Goal: Task Accomplishment & Management: Complete application form

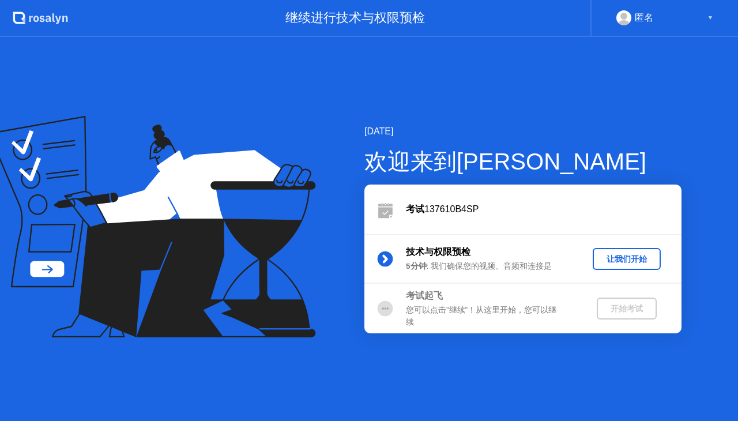
click at [611, 268] on button "让我们开始" at bounding box center [627, 259] width 68 height 22
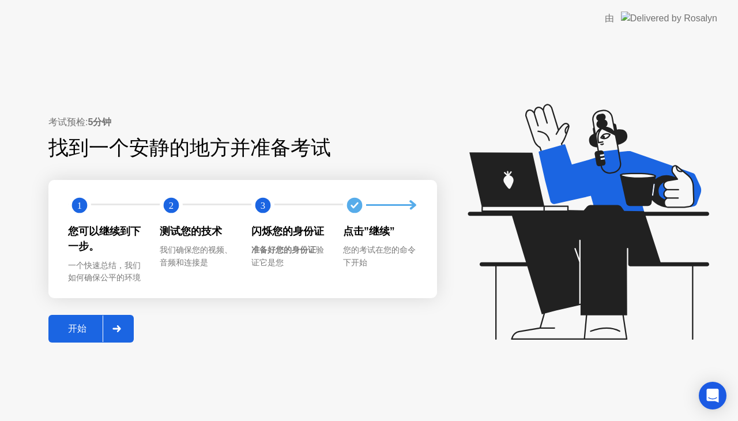
click at [86, 313] on div "考试预检: 5分钟 找到一个安静的地方并准备考试 1 2 3 您可以继续到下一步。 一个快速总结，我们如何确保公平的环境 测试您的技术 我们确保您的视频、音频…" at bounding box center [242, 228] width 389 height 227
click at [72, 336] on button "开始" at bounding box center [90, 329] width 85 height 28
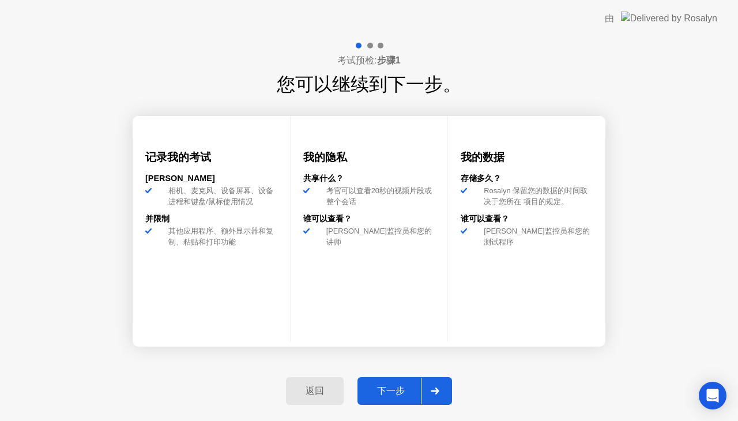
click at [434, 389] on icon at bounding box center [435, 391] width 9 height 7
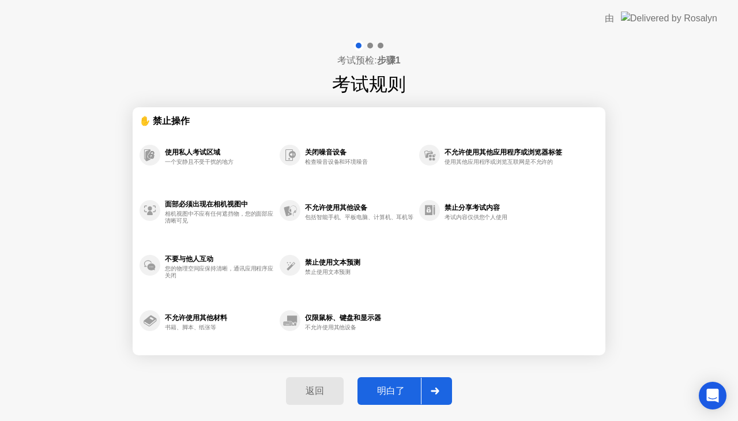
click at [398, 399] on button "明白了" at bounding box center [405, 391] width 95 height 28
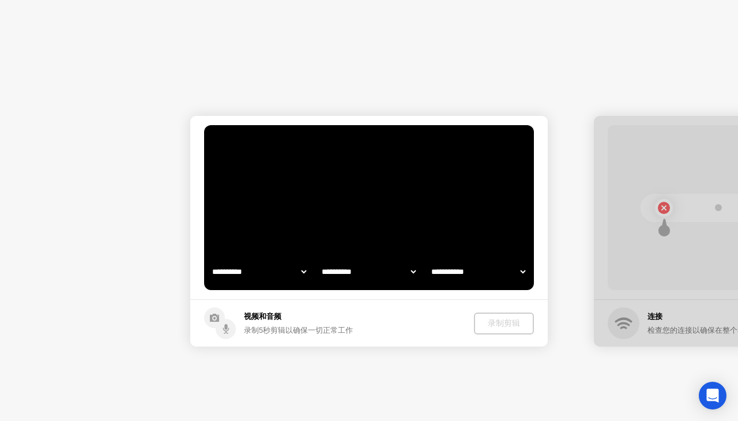
select select "**********"
select select "*******"
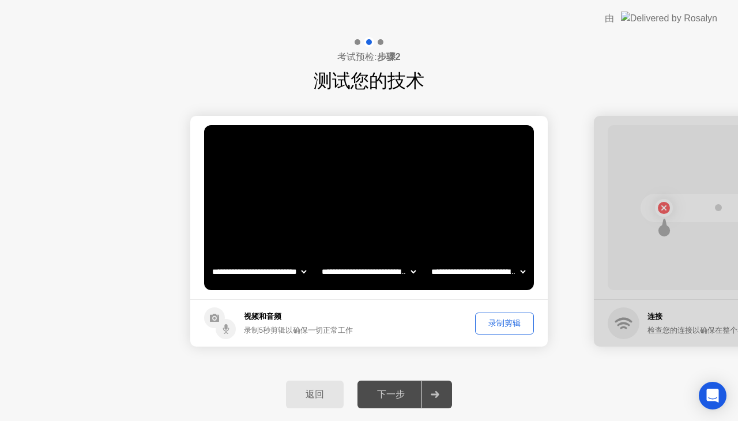
click at [391, 390] on div "下一步" at bounding box center [391, 395] width 60 height 12
click at [512, 325] on div "录制剪辑" at bounding box center [504, 323] width 51 height 11
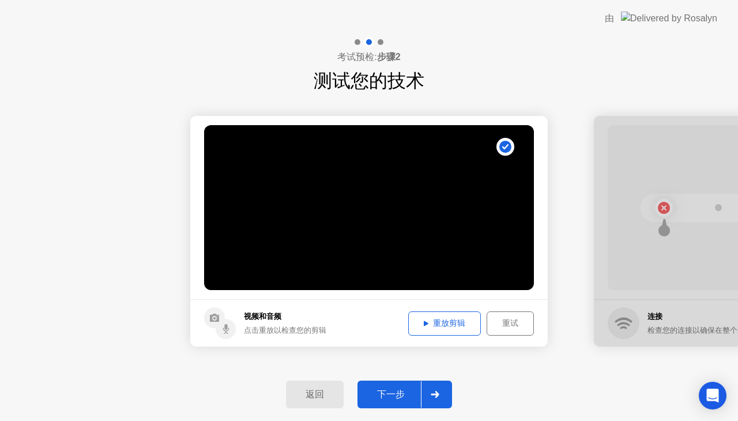
click at [393, 397] on div "下一步" at bounding box center [391, 395] width 60 height 12
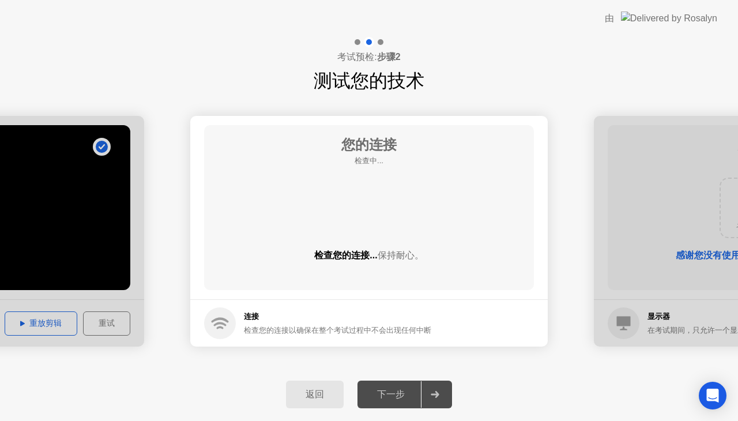
click at [415, 392] on div "下一步" at bounding box center [391, 395] width 60 height 12
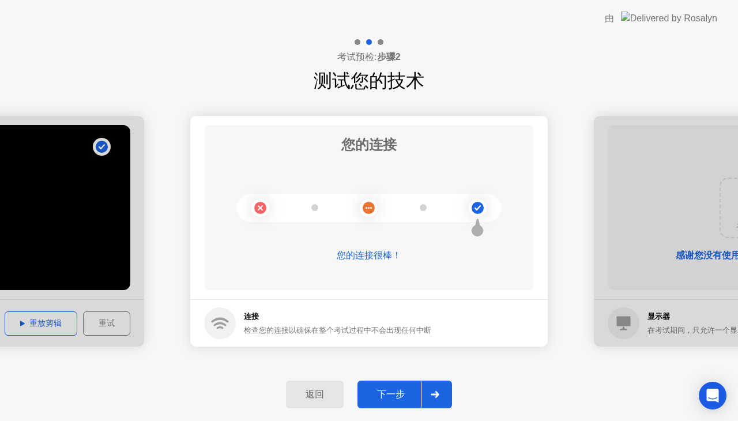
click at [420, 395] on div "下一步" at bounding box center [391, 395] width 60 height 12
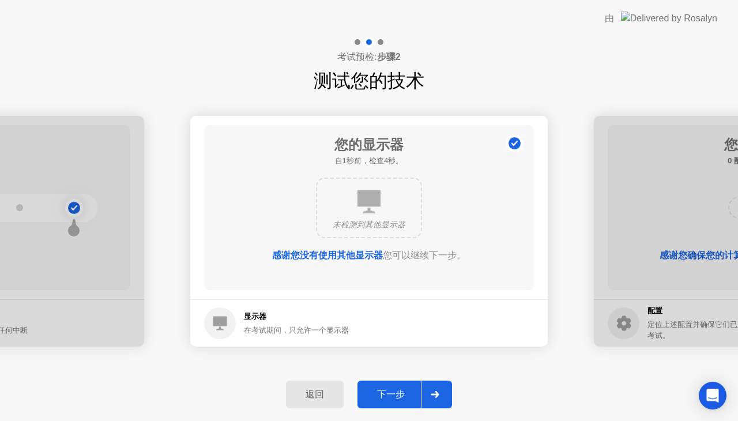
click at [421, 396] on div at bounding box center [435, 394] width 28 height 27
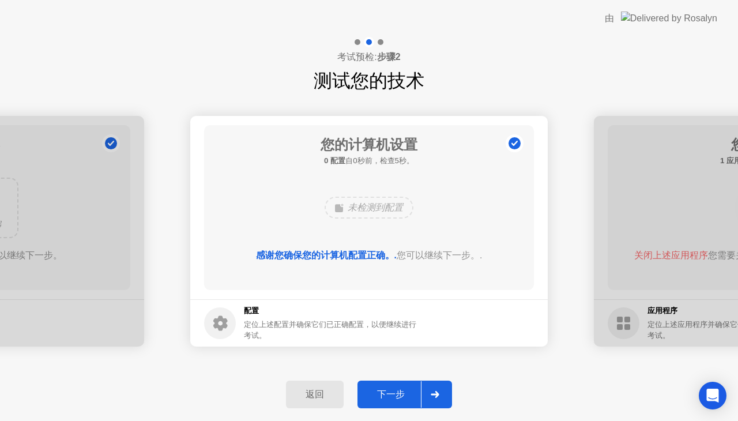
click at [421, 396] on div at bounding box center [435, 394] width 28 height 27
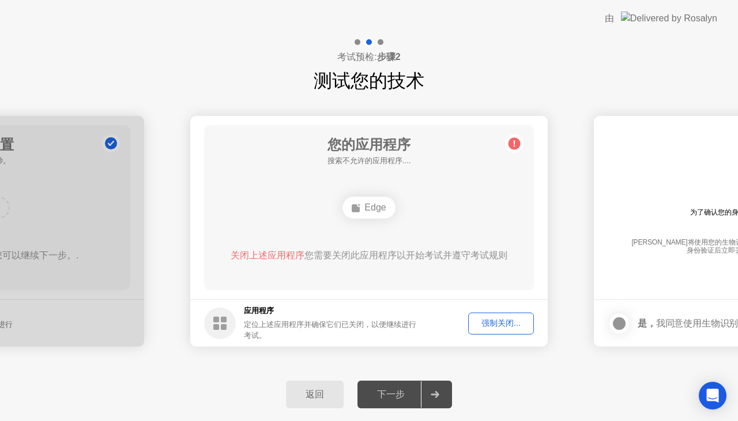
click at [488, 326] on div "强制关闭..." at bounding box center [501, 323] width 58 height 11
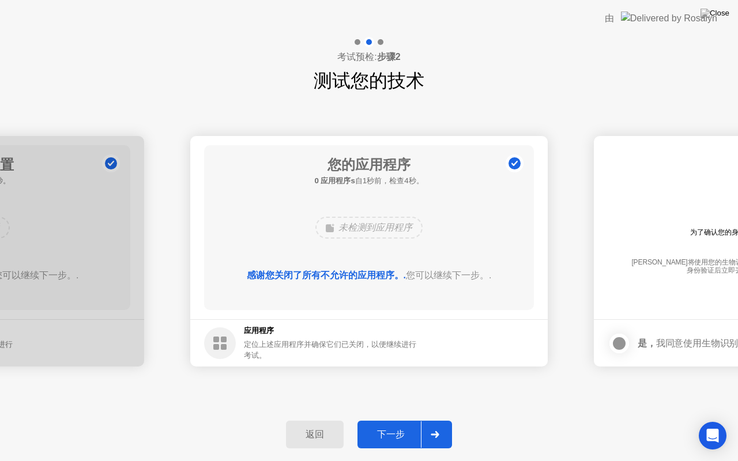
click at [428, 420] on div "返回 下一步" at bounding box center [369, 434] width 738 height 53
click at [433, 420] on div at bounding box center [435, 435] width 28 height 27
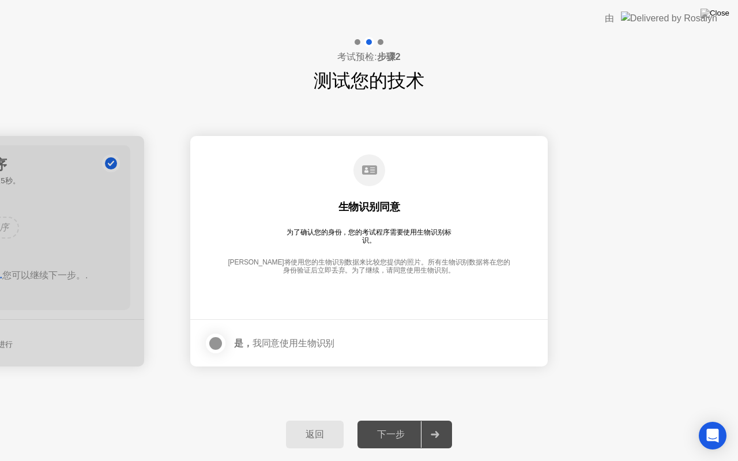
click at [212, 347] on div at bounding box center [216, 344] width 14 height 14
click at [449, 420] on button "下一步" at bounding box center [405, 435] width 95 height 28
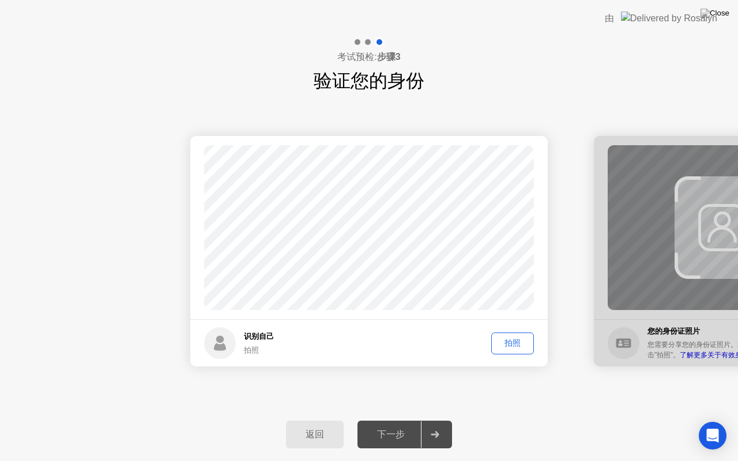
click at [505, 347] on div "拍照" at bounding box center [512, 343] width 35 height 11
click at [403, 420] on div "下一步" at bounding box center [391, 435] width 60 height 12
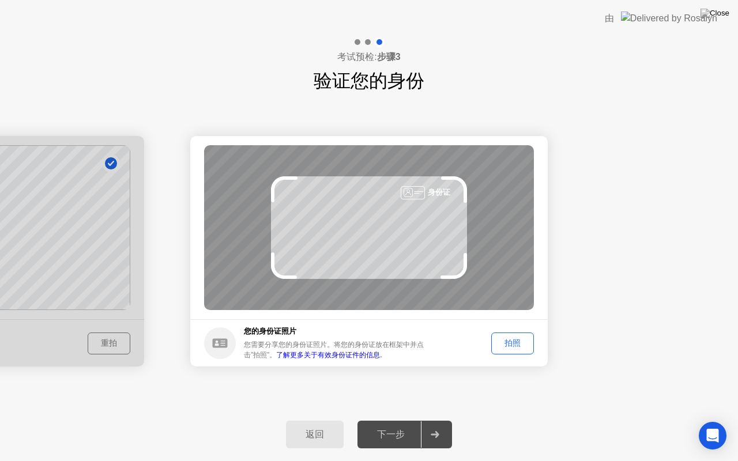
click at [507, 343] on div "拍照" at bounding box center [512, 343] width 35 height 11
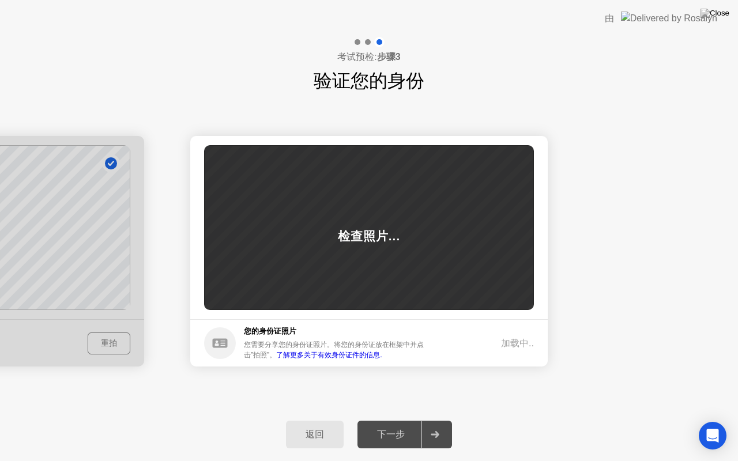
drag, startPoint x: 413, startPoint y: 412, endPoint x: 407, endPoint y: 414, distance: 6.8
click at [407, 414] on div "返回 下一步" at bounding box center [369, 434] width 738 height 53
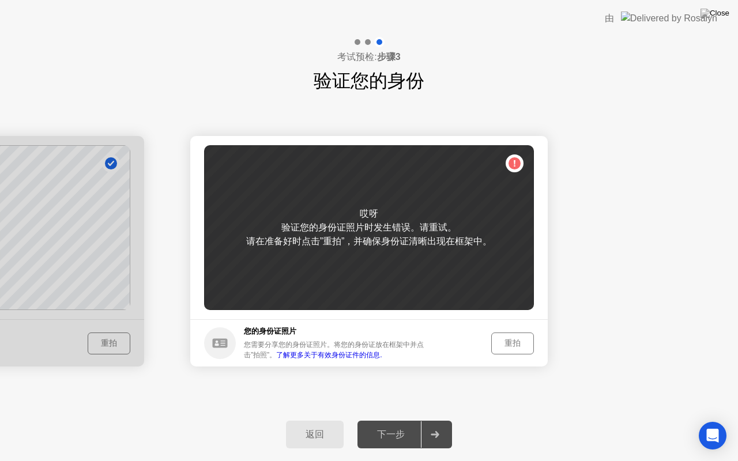
click at [495, 344] on div "重拍" at bounding box center [512, 343] width 35 height 11
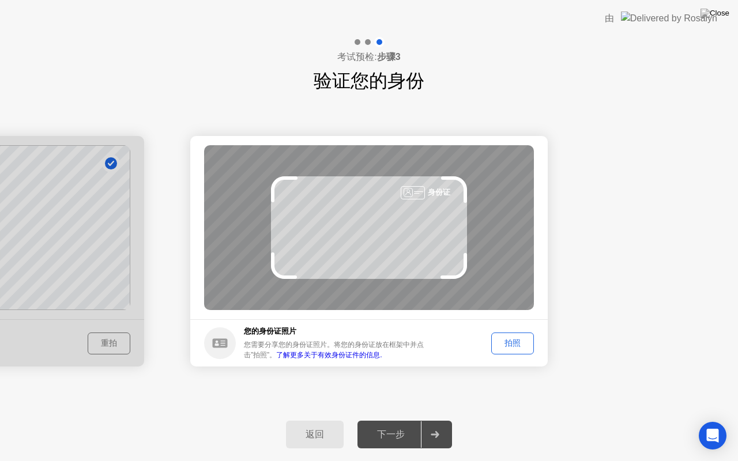
click at [486, 363] on footer "您的身份证照片 您需要分享您的身份证照片。将您的身份证放在框架中并点击”拍照”。 了解更多关于有效身份证件的信息. 拍照" at bounding box center [369, 343] width 358 height 47
click at [514, 352] on button "拍照" at bounding box center [512, 344] width 43 height 22
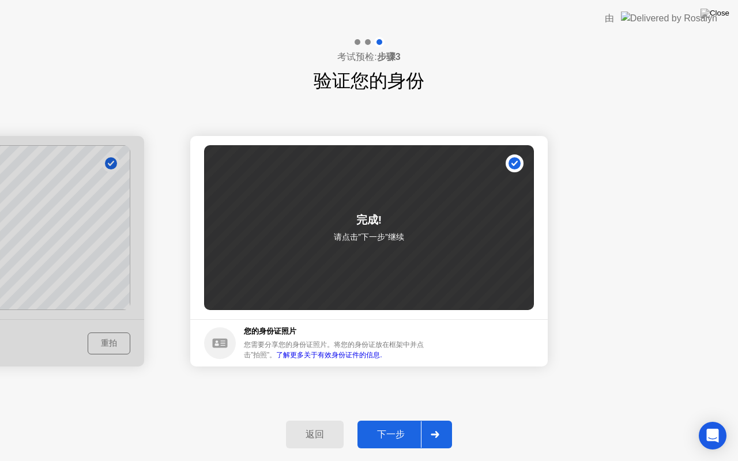
click at [426, 420] on div at bounding box center [435, 435] width 28 height 27
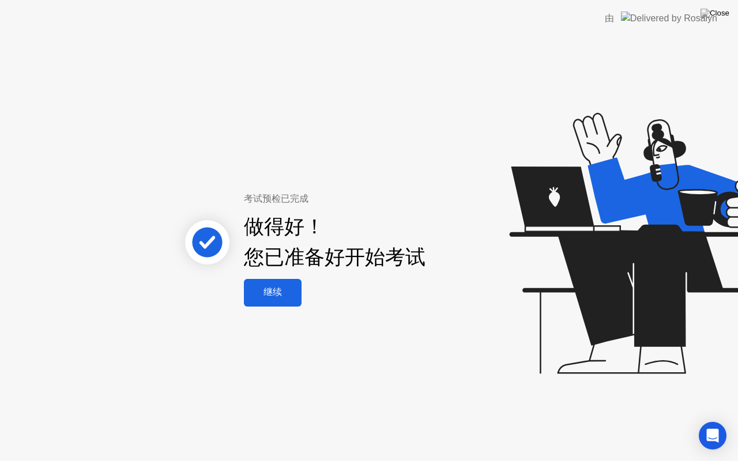
click at [287, 301] on button "继续" at bounding box center [273, 293] width 58 height 28
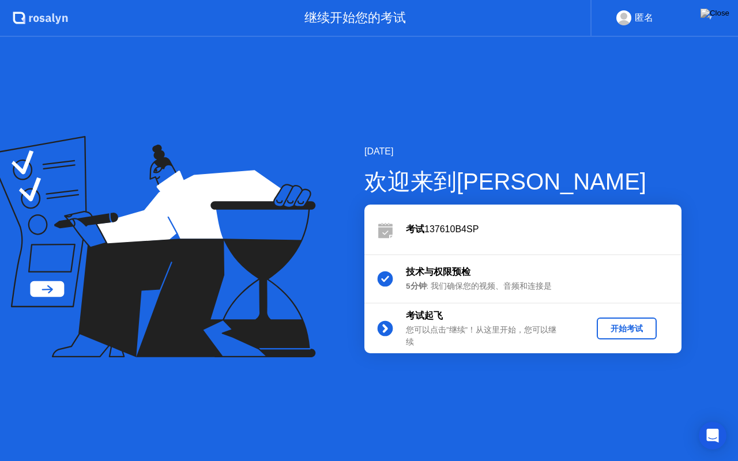
click at [604, 332] on div "开始考试" at bounding box center [627, 329] width 51 height 11
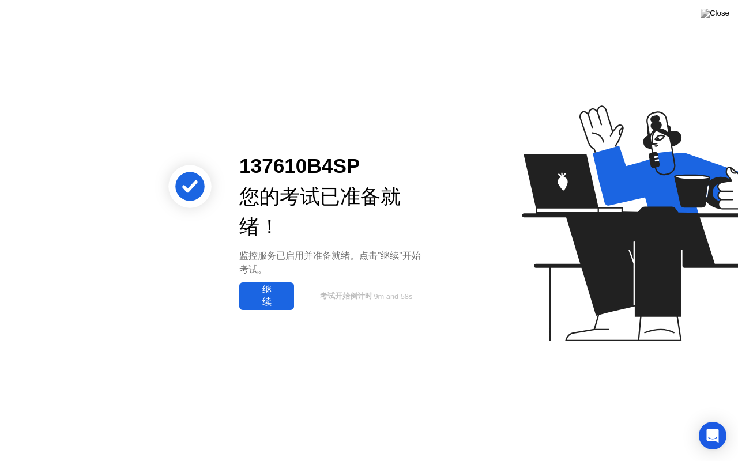
click at [658, 206] on icon at bounding box center [674, 179] width 163 height 67
click at [269, 287] on div "继续" at bounding box center [267, 296] width 48 height 24
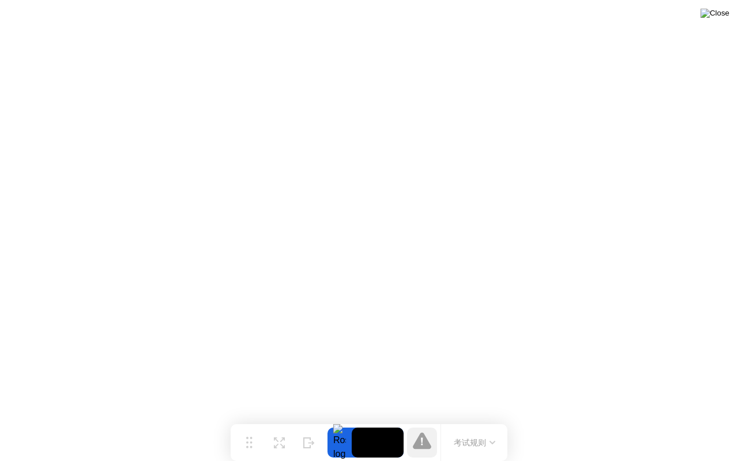
click at [729, 12] on img at bounding box center [715, 13] width 29 height 9
